Goal: Task Accomplishment & Management: Manage account settings

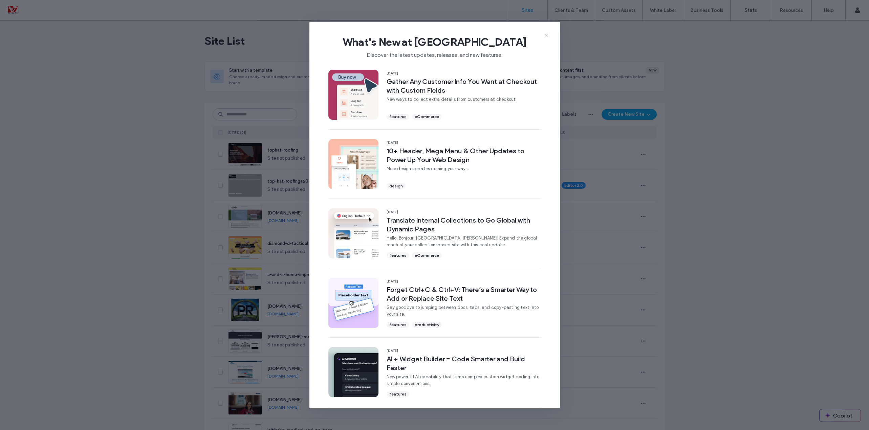
click at [546, 35] on icon at bounding box center [546, 34] width 5 height 5
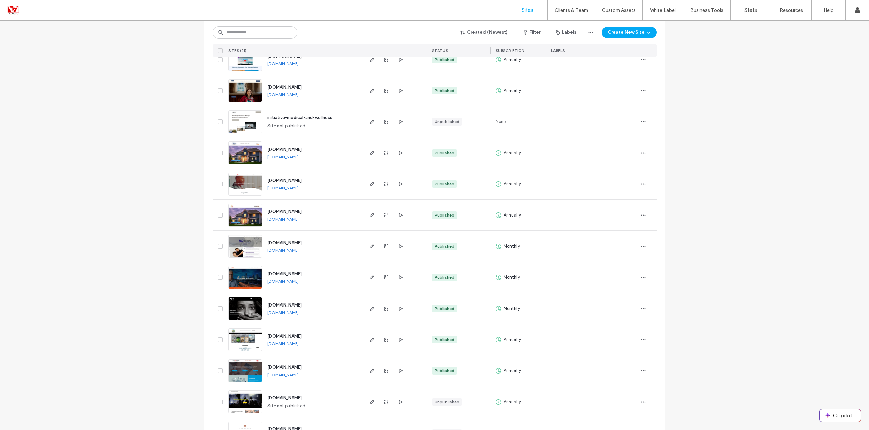
scroll to position [371, 0]
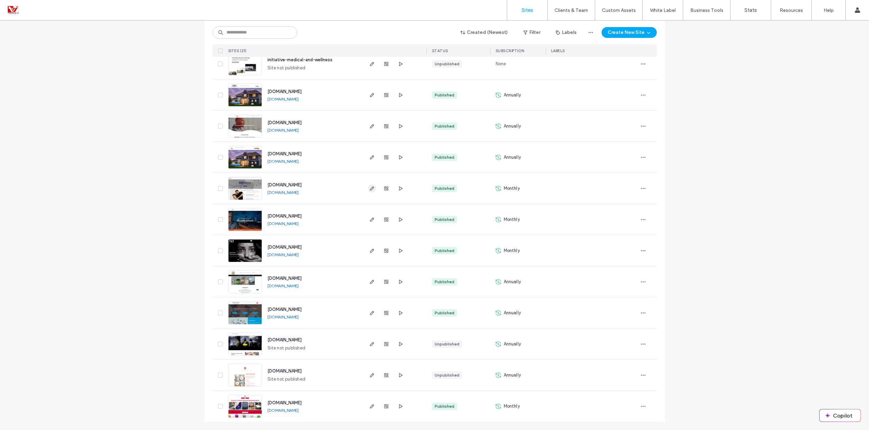
click at [369, 189] on icon "button" at bounding box center [371, 188] width 5 height 5
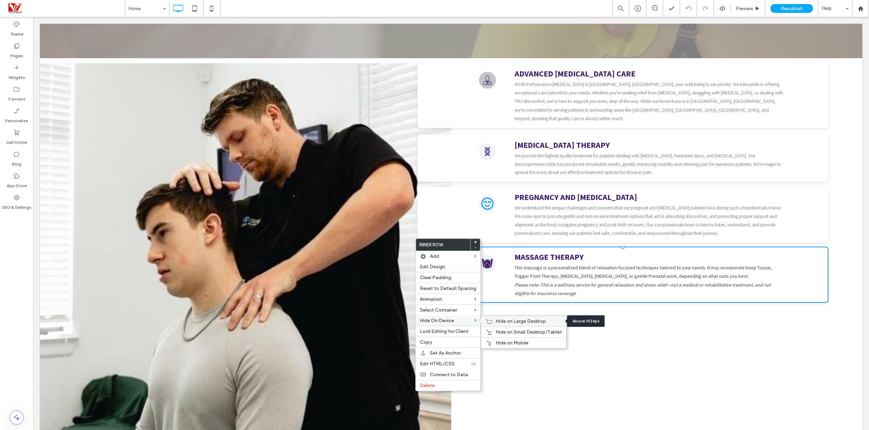
click at [496, 320] on span "Hide on Large Desktop" at bounding box center [521, 322] width 50 height 6
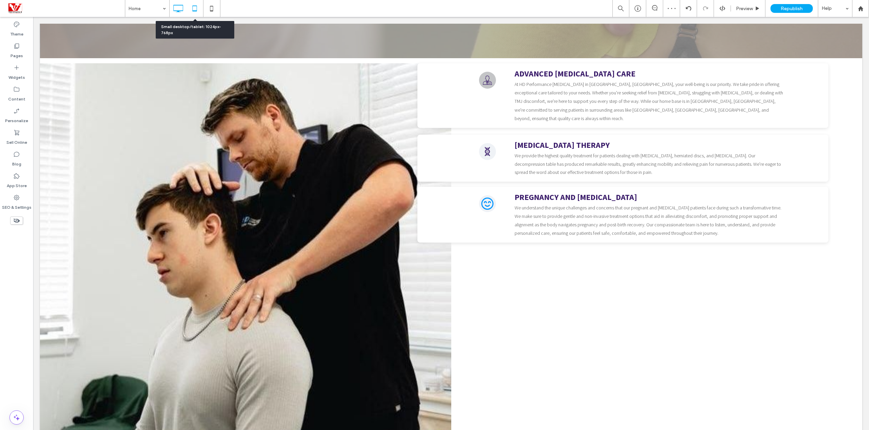
click at [197, 10] on icon at bounding box center [195, 9] width 14 height 14
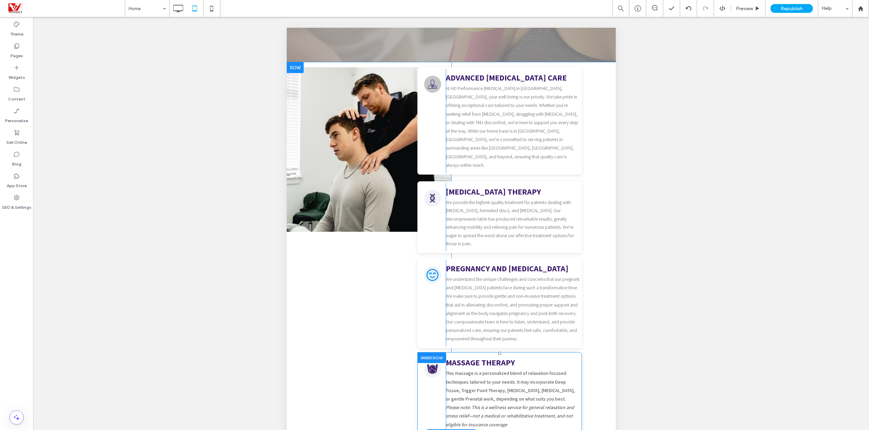
click at [433, 352] on div at bounding box center [431, 357] width 28 height 10
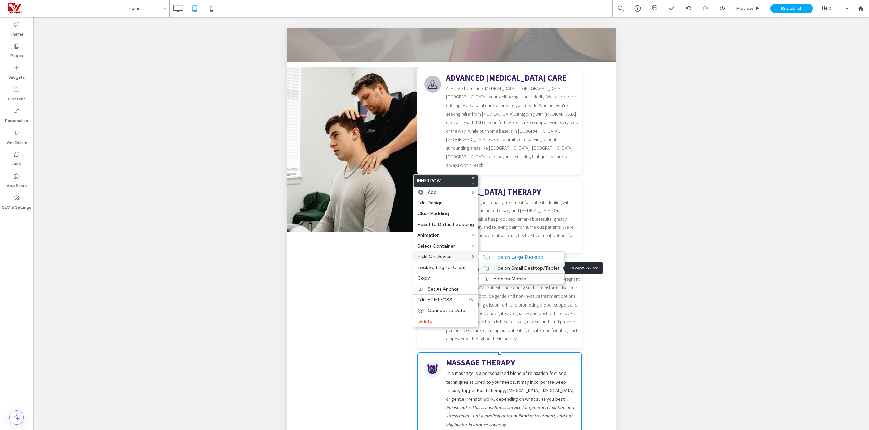
click at [510, 271] on div "Hide on Small Desktop/Tablet" at bounding box center [521, 268] width 85 height 11
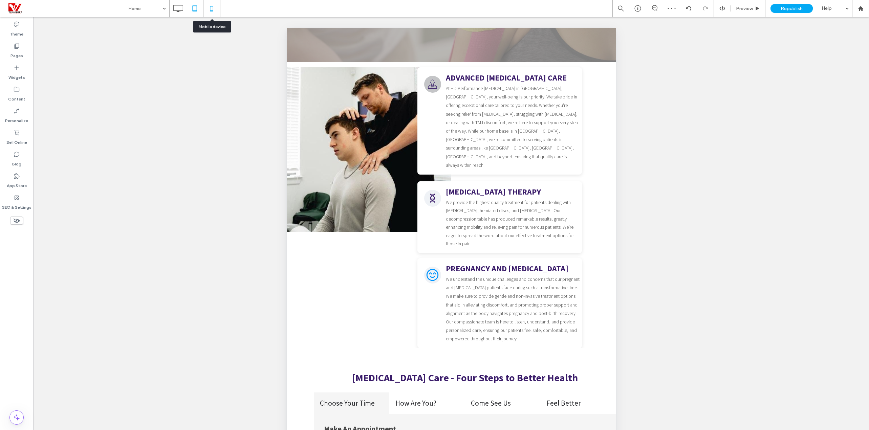
click at [208, 10] on icon at bounding box center [212, 9] width 14 height 14
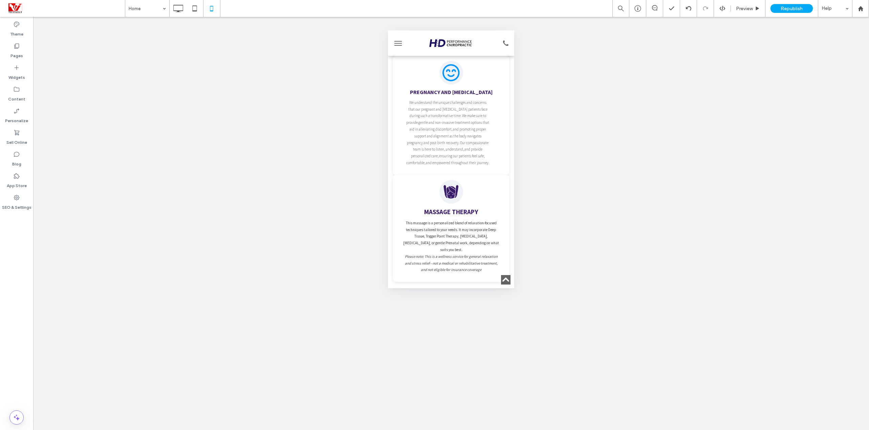
scroll to position [542, 0]
click at [476, 181] on div "Click To Paste" at bounding box center [451, 194] width 106 height 27
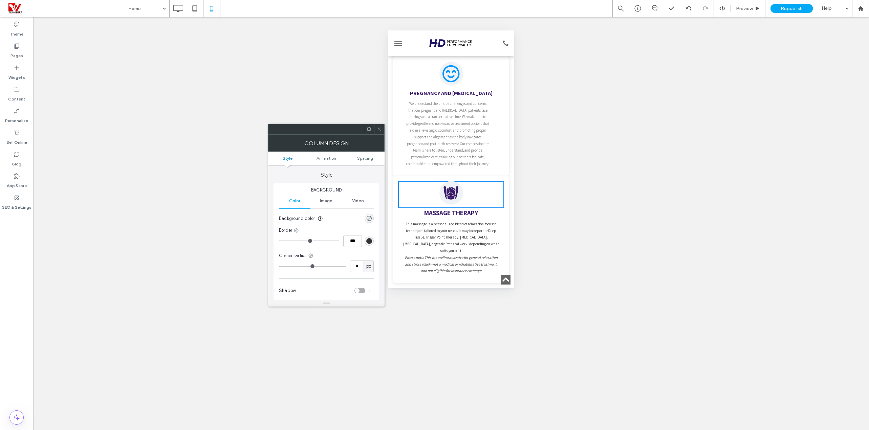
click at [380, 127] on icon at bounding box center [379, 129] width 5 height 5
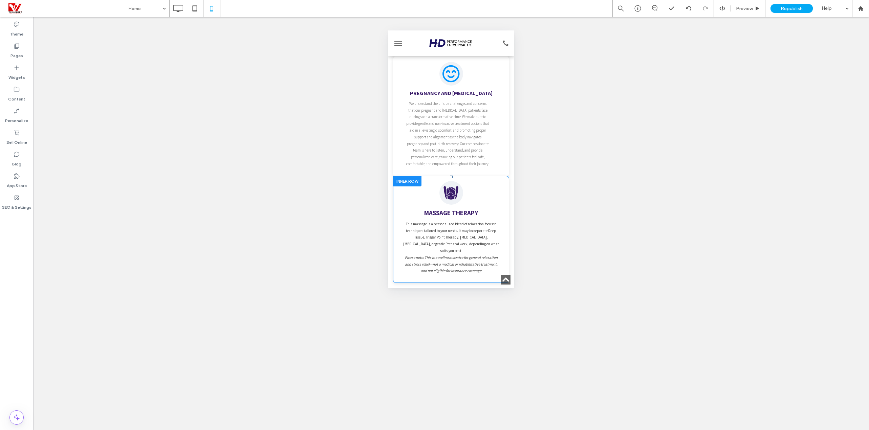
click at [400, 176] on div at bounding box center [407, 181] width 28 height 10
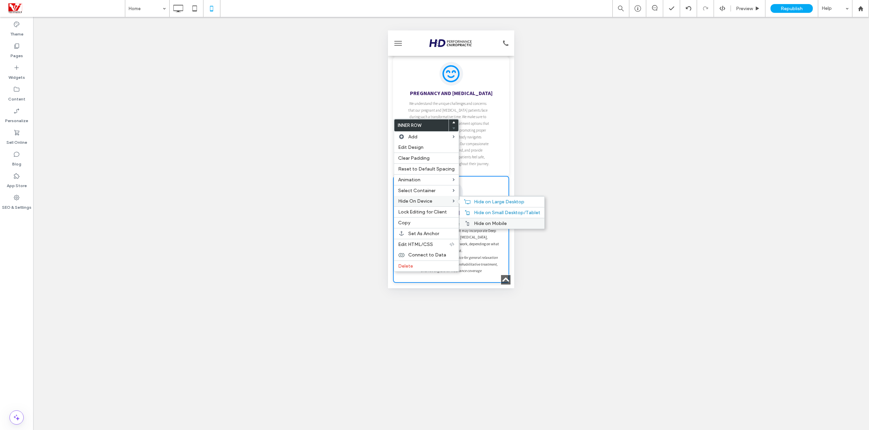
click at [483, 222] on span "Hide on Mobile" at bounding box center [490, 224] width 33 height 6
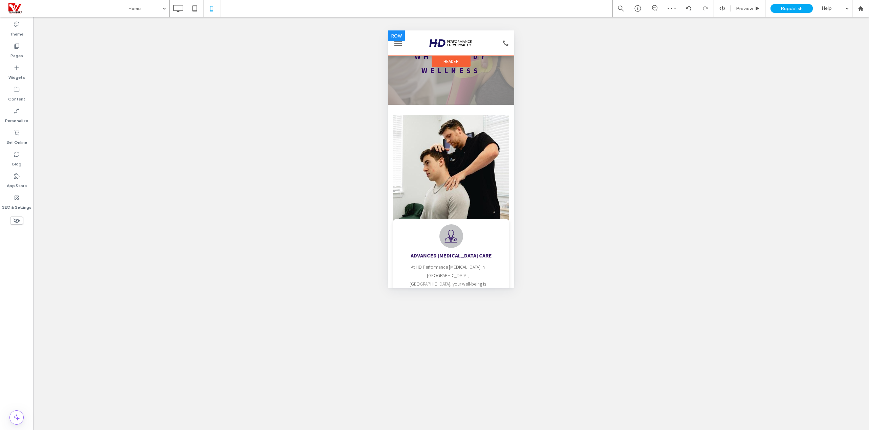
scroll to position [46, 0]
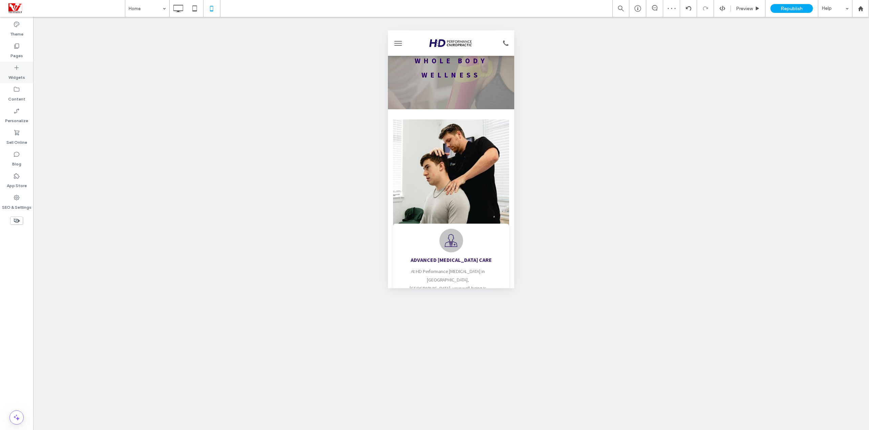
click at [17, 71] on label "Widgets" at bounding box center [16, 75] width 17 height 9
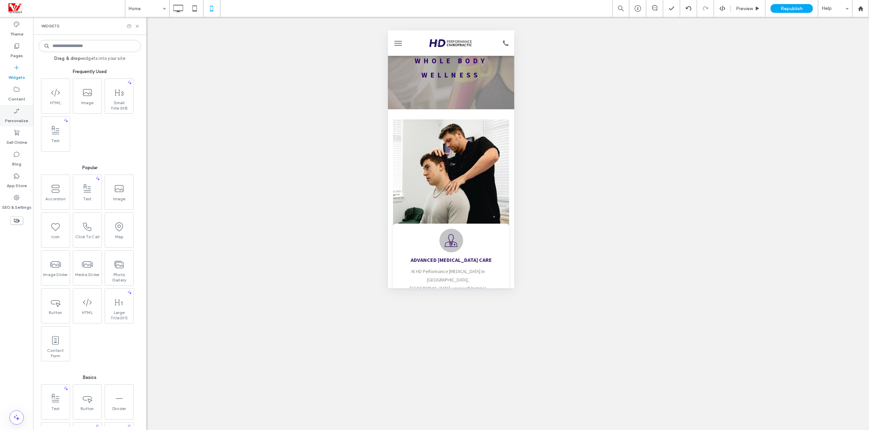
click at [18, 116] on label "Personalize" at bounding box center [16, 118] width 23 height 9
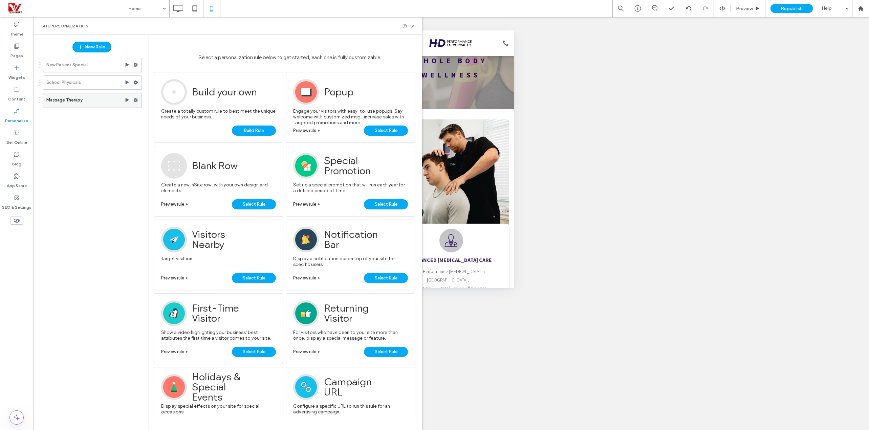
click at [134, 100] on use at bounding box center [136, 100] width 4 height 4
click at [176, 129] on span "Deactivate" at bounding box center [170, 127] width 25 height 6
click at [414, 27] on icon at bounding box center [412, 26] width 5 height 5
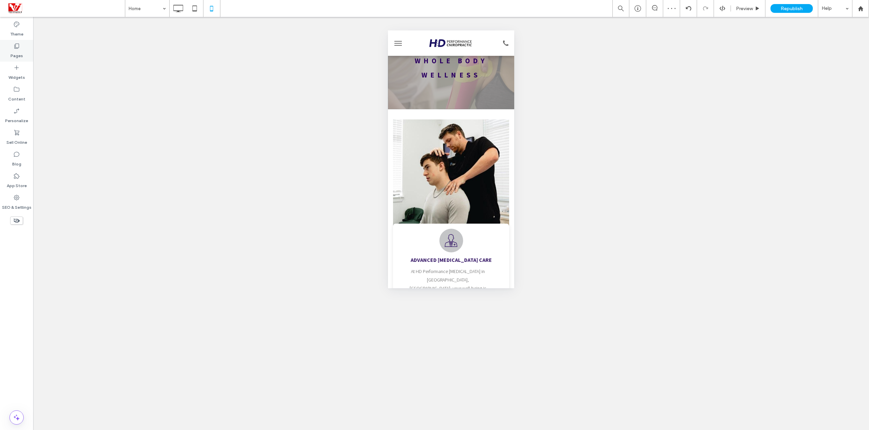
click at [19, 47] on use at bounding box center [17, 46] width 5 height 5
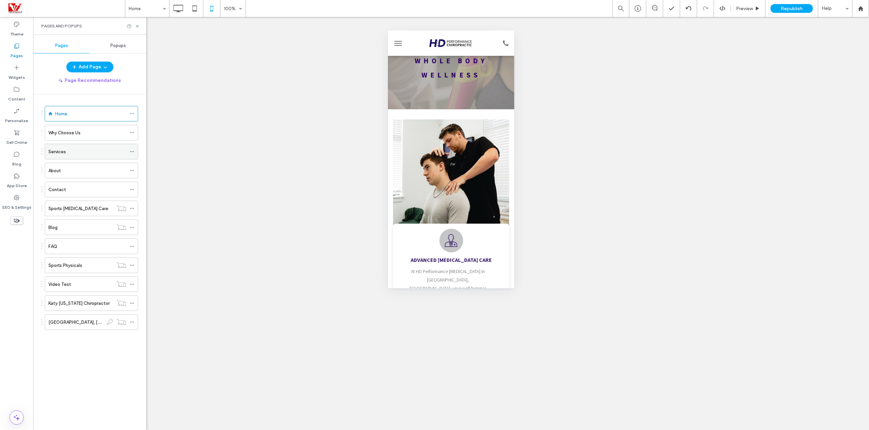
click at [94, 152] on div "Services" at bounding box center [87, 151] width 78 height 7
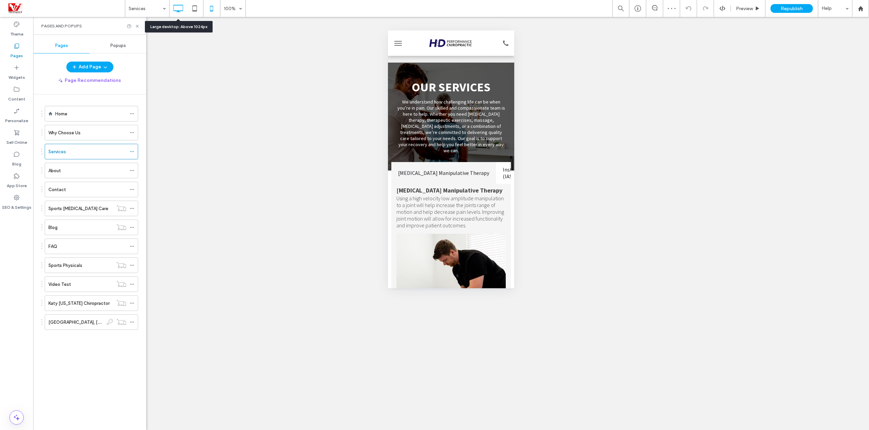
click at [183, 12] on icon at bounding box center [178, 9] width 14 height 14
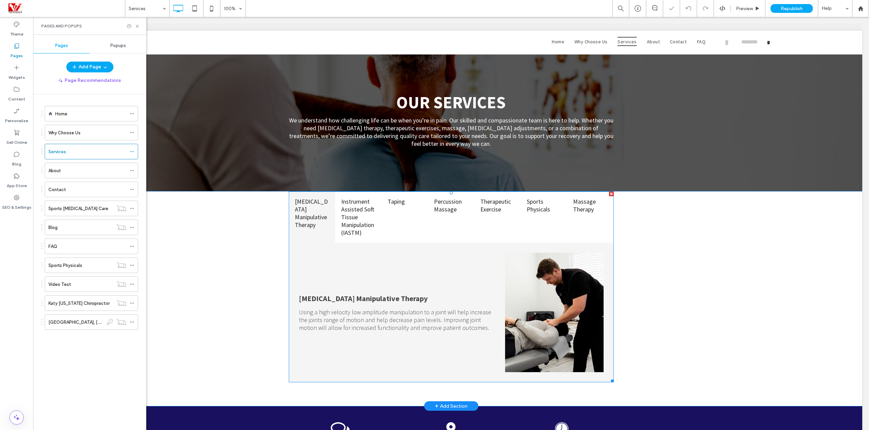
click at [580, 205] on span at bounding box center [451, 287] width 325 height 191
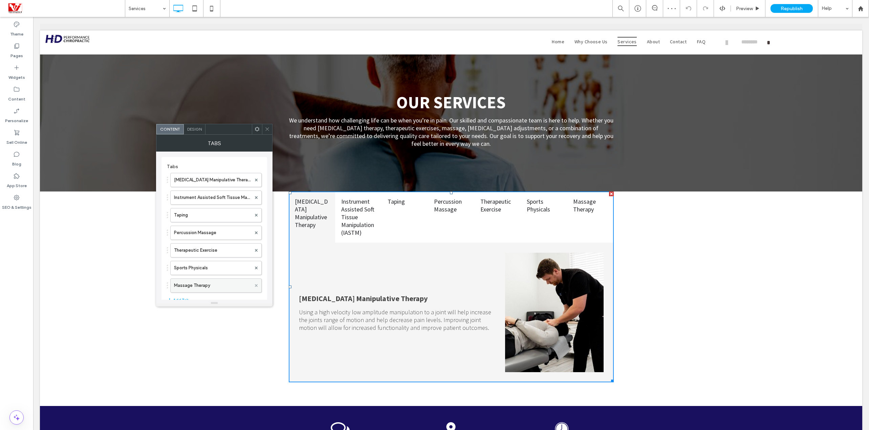
click at [257, 285] on use at bounding box center [256, 285] width 3 height 3
click at [267, 129] on icon at bounding box center [267, 129] width 5 height 5
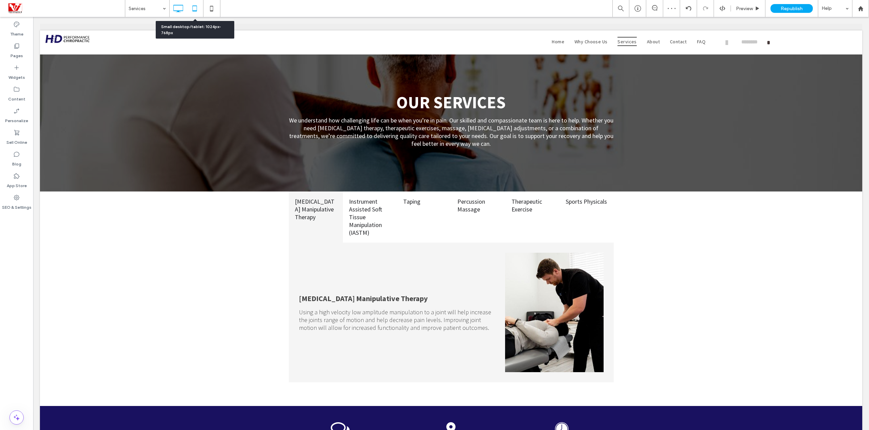
click at [195, 12] on icon at bounding box center [195, 9] width 14 height 14
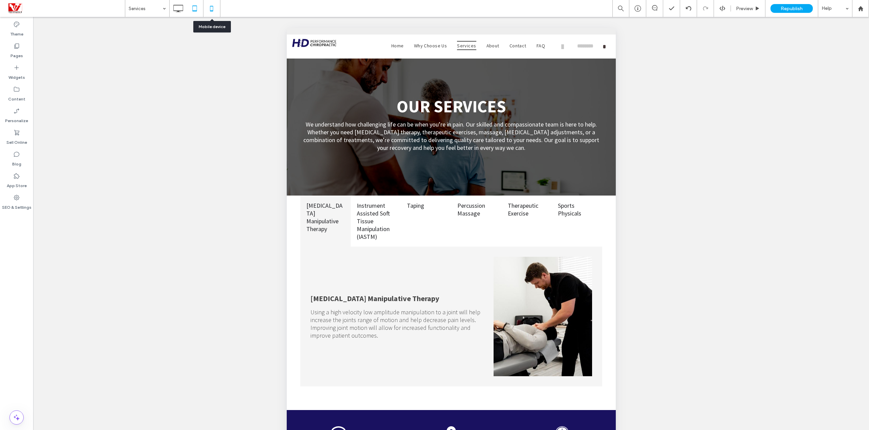
click at [210, 10] on icon at bounding box center [212, 9] width 14 height 14
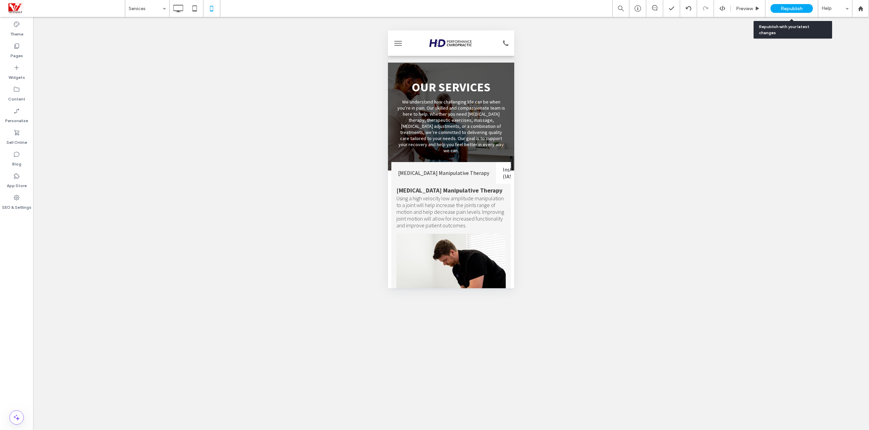
click at [791, 5] on div "Republish" at bounding box center [792, 8] width 42 height 9
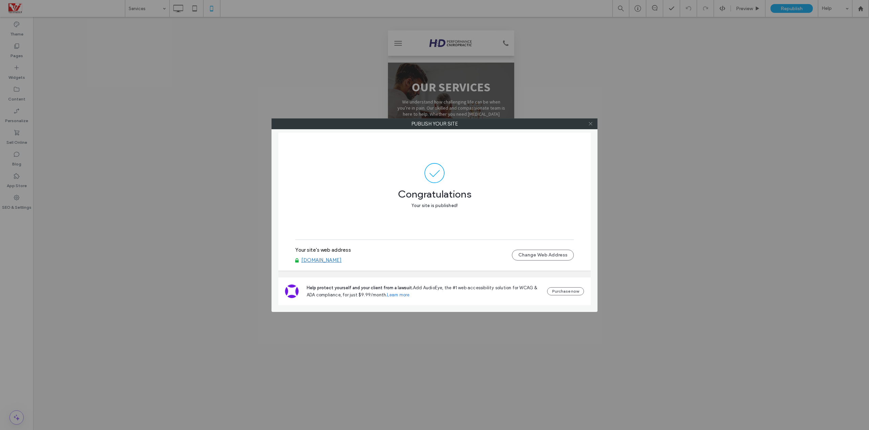
click at [588, 127] on span at bounding box center [590, 124] width 5 height 10
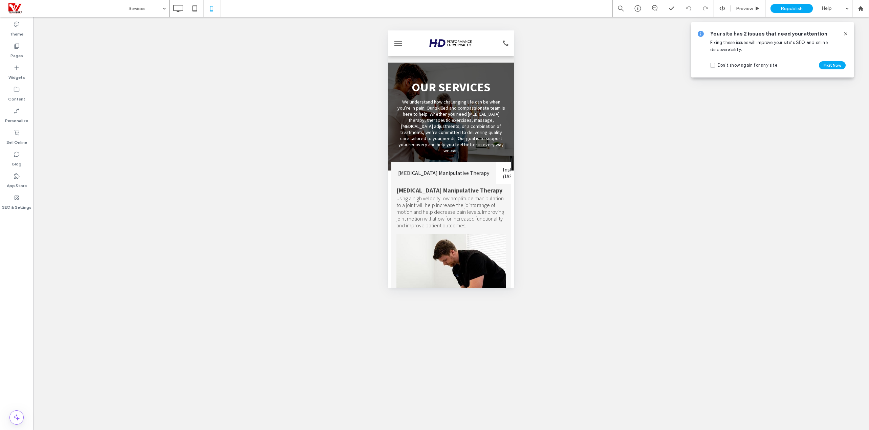
click at [845, 34] on icon at bounding box center [845, 33] width 5 height 5
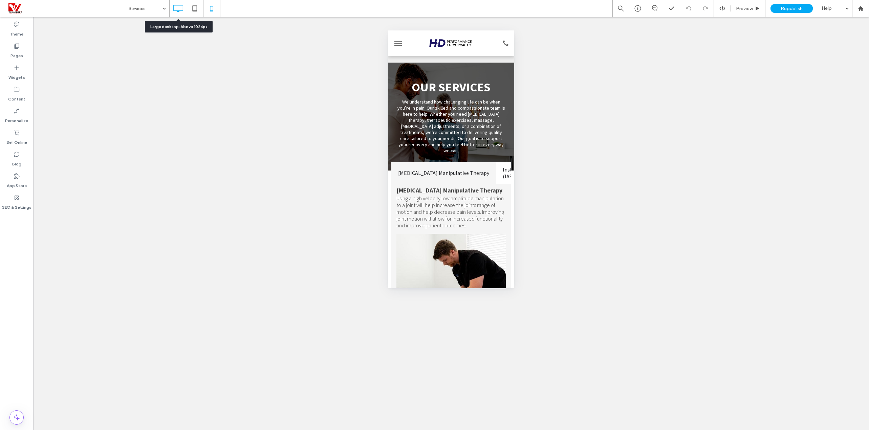
click at [176, 13] on icon at bounding box center [178, 9] width 14 height 14
